Goal: Find specific page/section: Find specific page/section

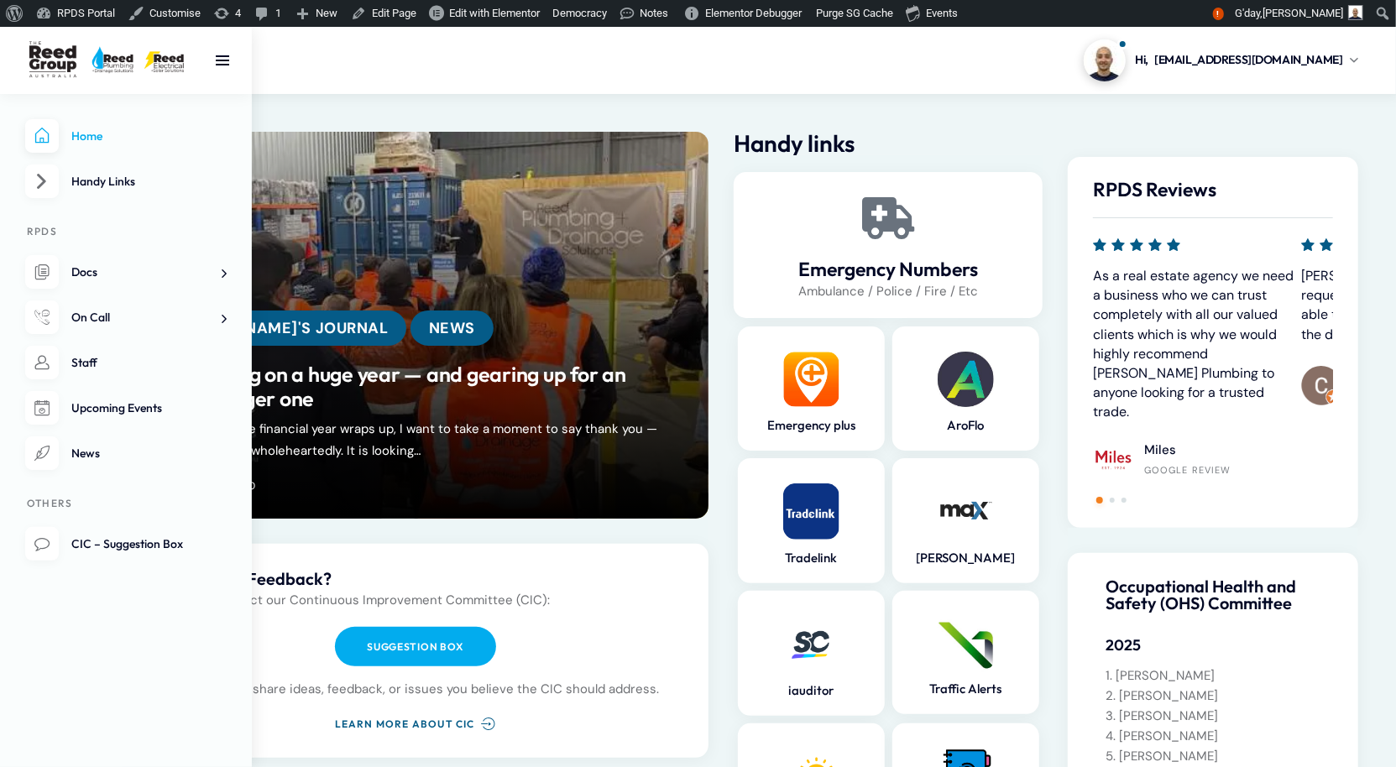
click at [55, 380] on li "Staff" at bounding box center [125, 363] width 201 height 34
click at [84, 370] on span "Staff" at bounding box center [84, 362] width 26 height 15
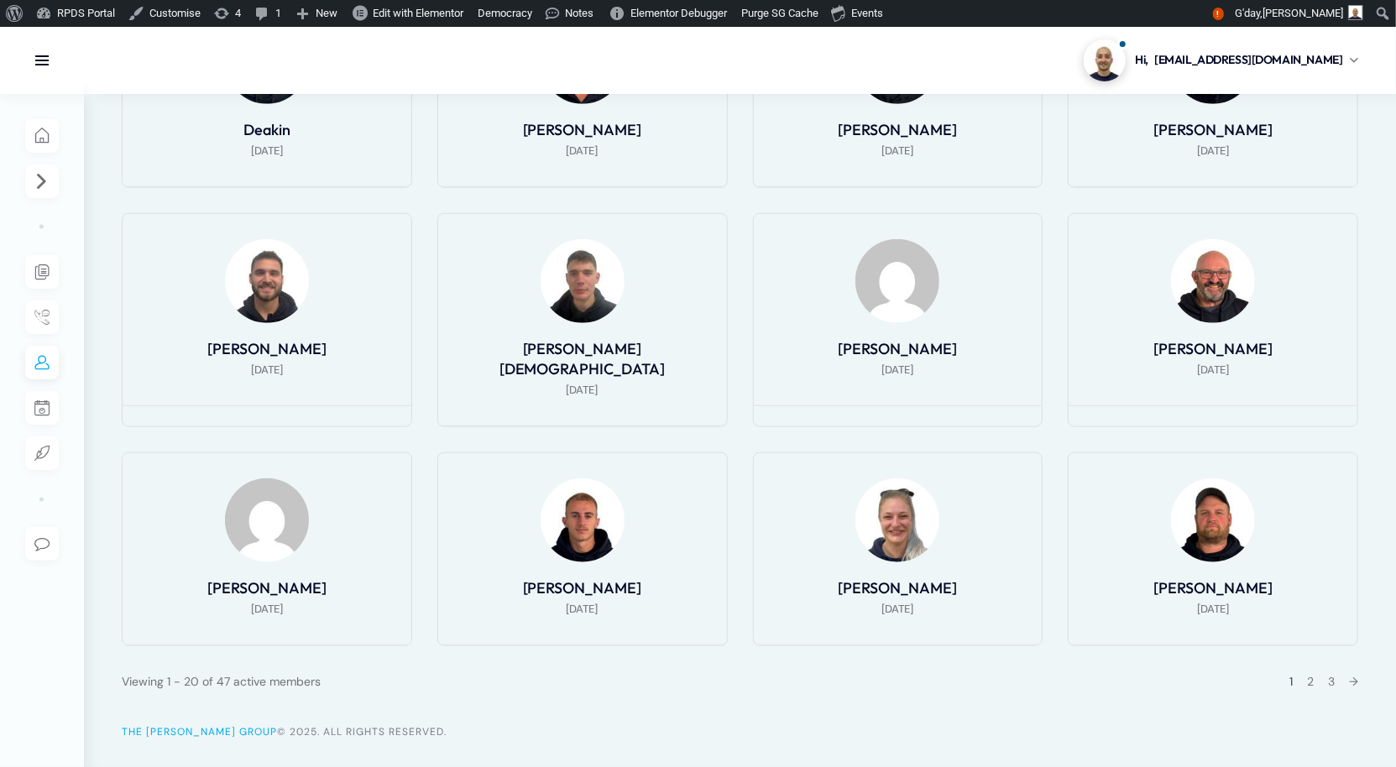
scroll to position [994, 0]
click at [321, 598] on link "Shauna McLean" at bounding box center [266, 587] width 119 height 19
